Goal: Task Accomplishment & Management: Use online tool/utility

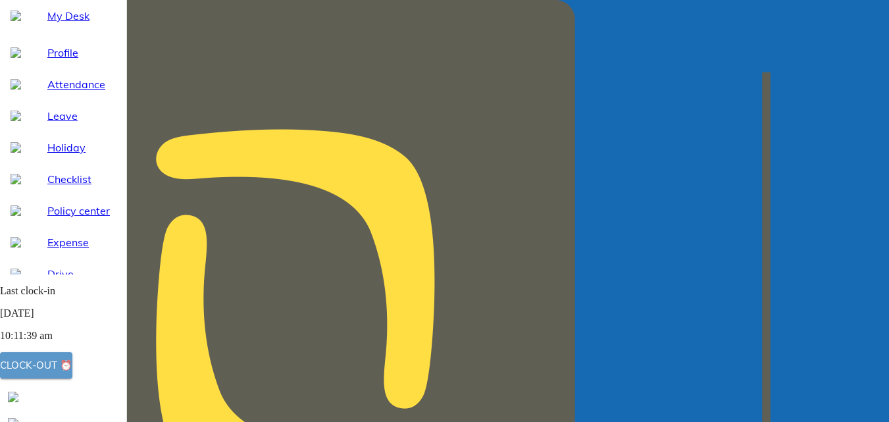
click at [72, 368] on div "Clock-out ⏰" at bounding box center [36, 365] width 72 height 17
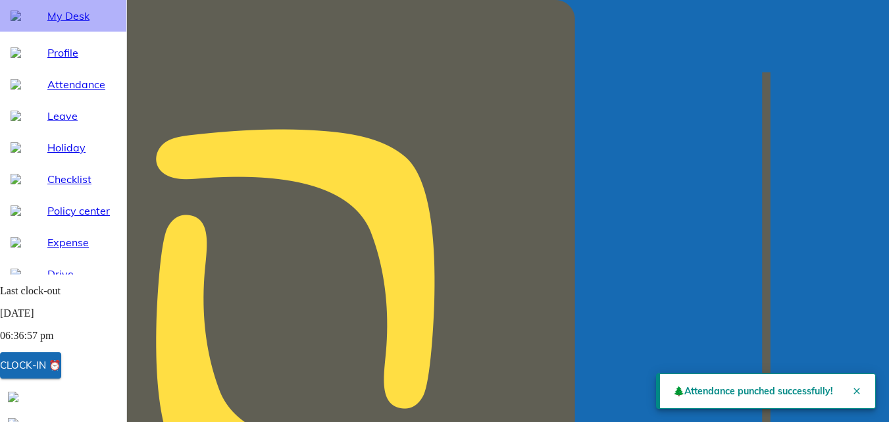
click at [62, 24] on span "My Desk" at bounding box center [81, 16] width 68 height 16
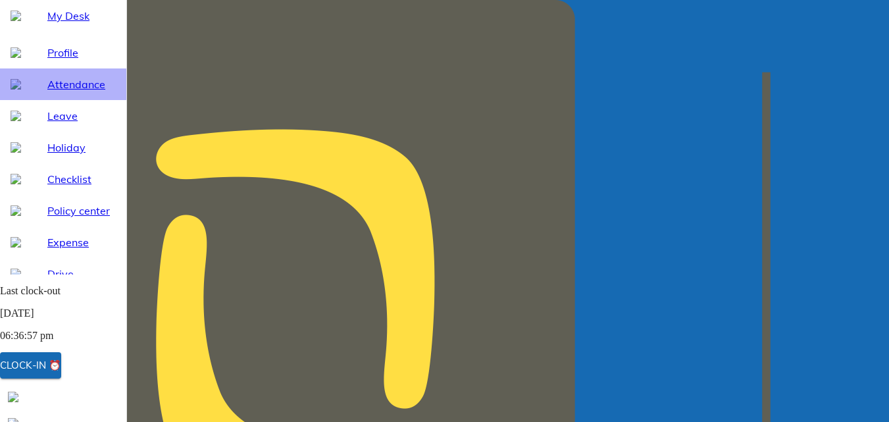
click at [66, 92] on span "Attendance" at bounding box center [81, 84] width 68 height 16
select select "10"
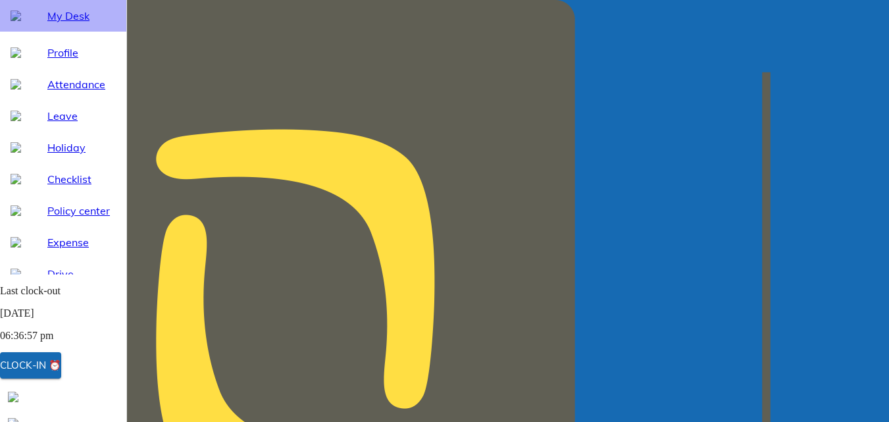
click at [56, 24] on span "My Desk" at bounding box center [81, 16] width 68 height 16
